Goal: Task Accomplishment & Management: Use online tool/utility

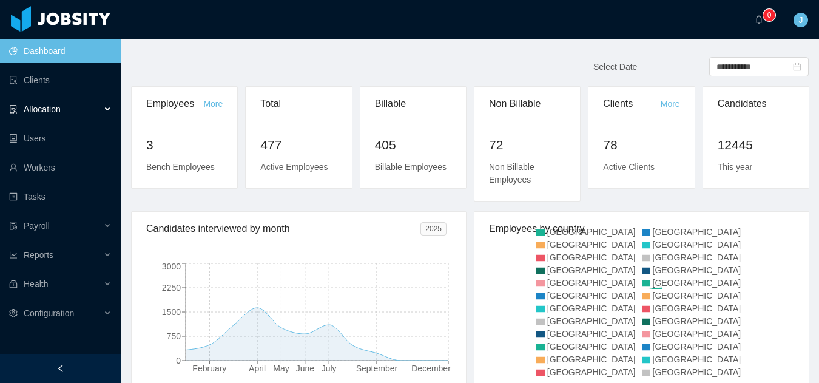
click at [73, 112] on div "Allocation" at bounding box center [60, 109] width 121 height 24
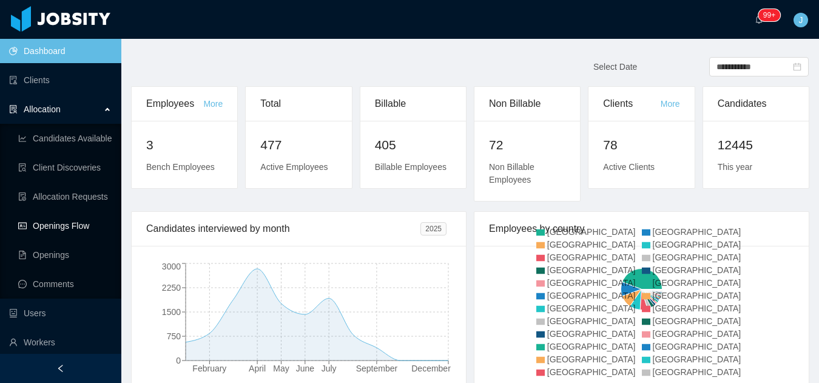
click at [84, 223] on link "Openings Flow" at bounding box center [64, 226] width 93 height 24
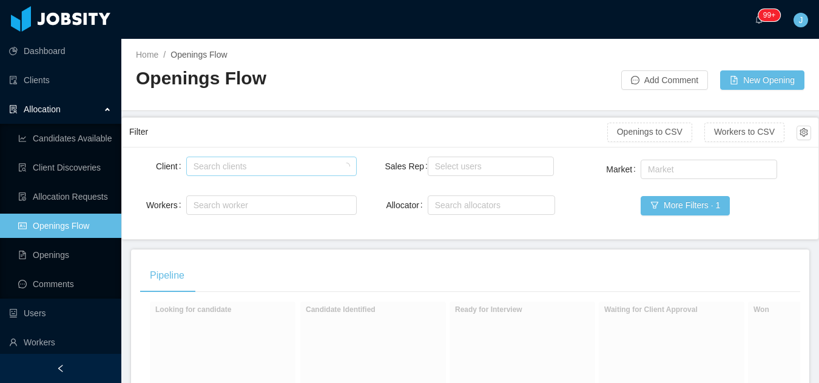
click at [251, 169] on div "Search clients" at bounding box center [269, 166] width 150 height 12
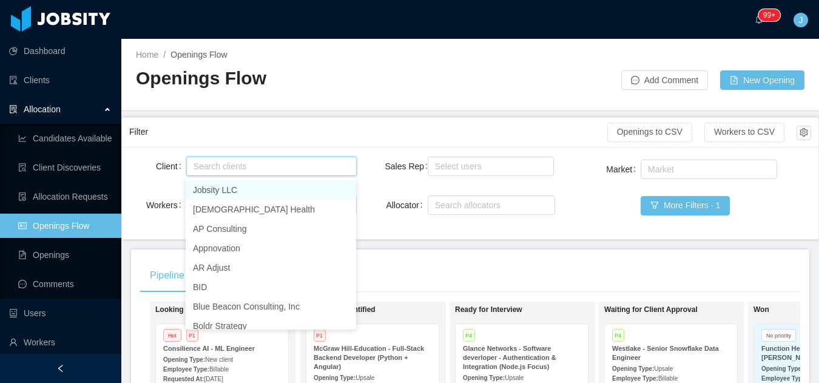
click at [328, 106] on div "Home / Openings Flow / Openings Flow Add Comment New Opening" at bounding box center [470, 75] width 698 height 72
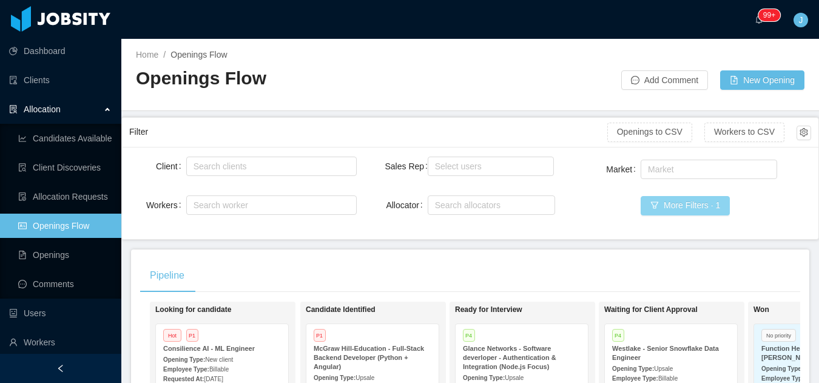
click at [676, 209] on button "More Filters · 1" at bounding box center [685, 205] width 89 height 19
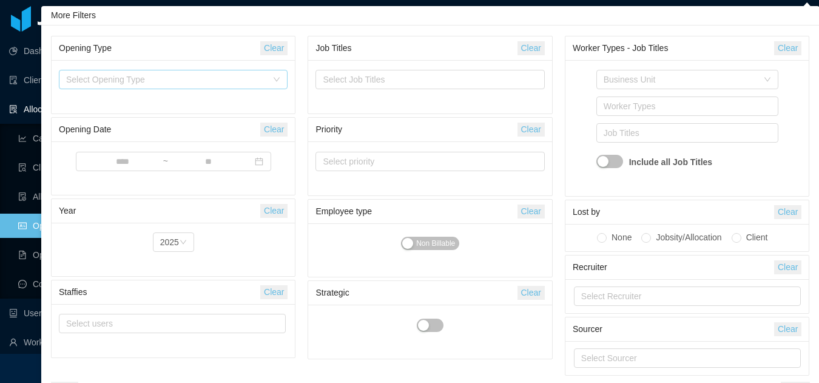
click at [232, 78] on div "Select Opening Type" at bounding box center [166, 79] width 201 height 12
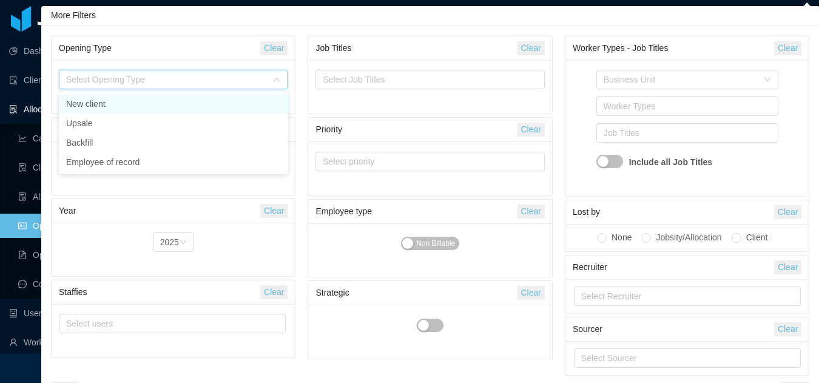
click at [164, 100] on li "New client" at bounding box center [173, 103] width 229 height 19
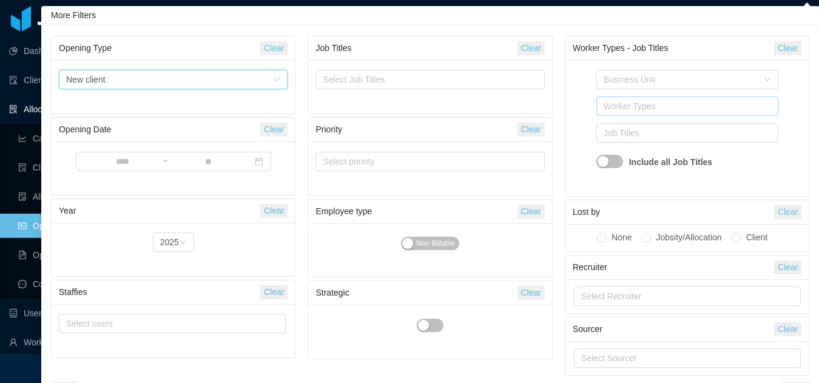
scroll to position [20, 0]
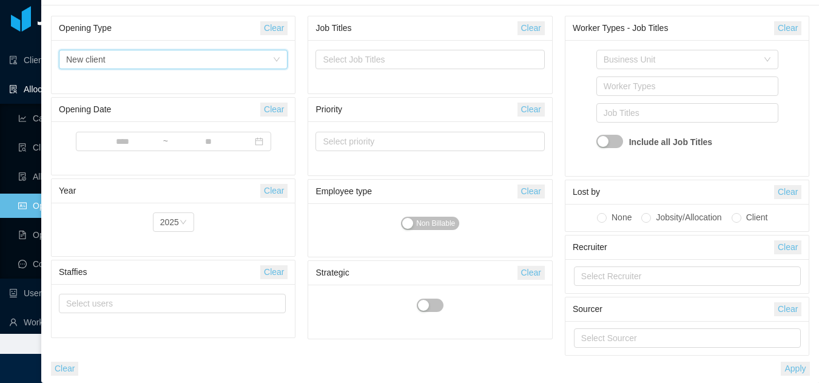
click at [788, 374] on button "Apply" at bounding box center [795, 369] width 29 height 14
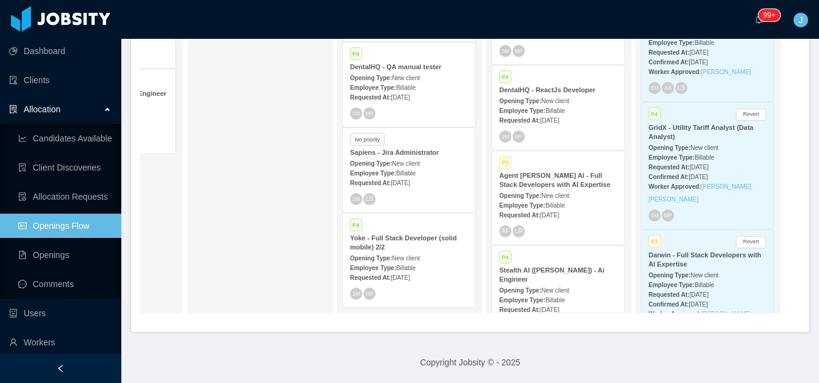
scroll to position [0, 0]
